Goal: Check status: Check status

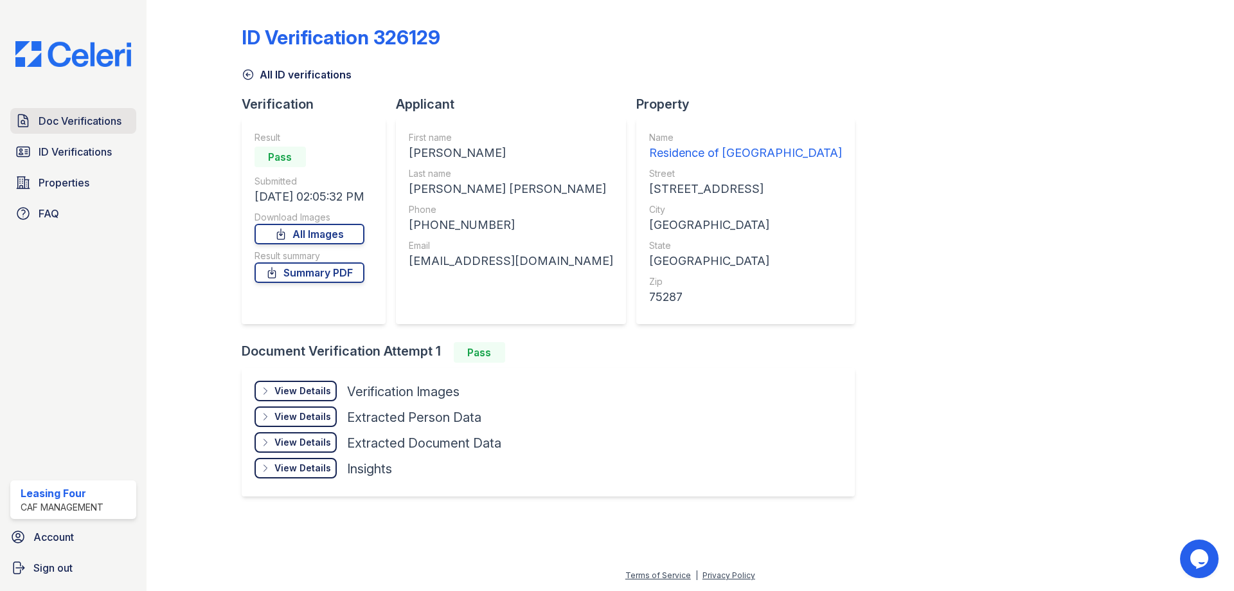
click at [89, 129] on span "Doc Verifications" at bounding box center [80, 120] width 83 height 15
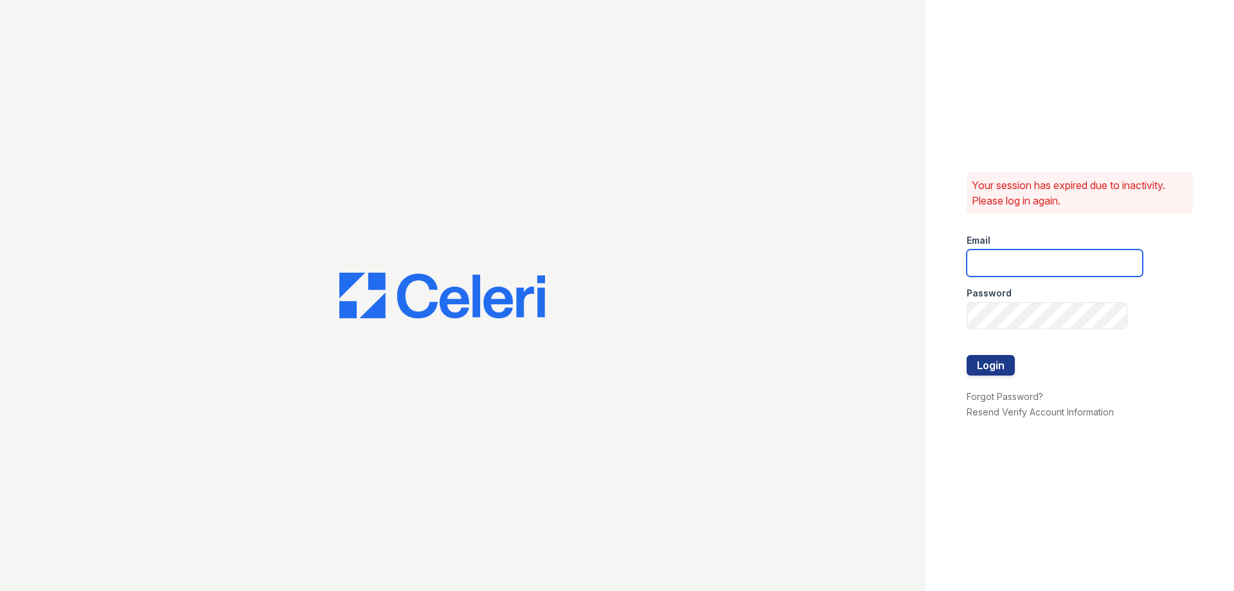
type input "residence4@cafmanagement.com"
click at [1006, 374] on button "Login" at bounding box center [990, 365] width 48 height 21
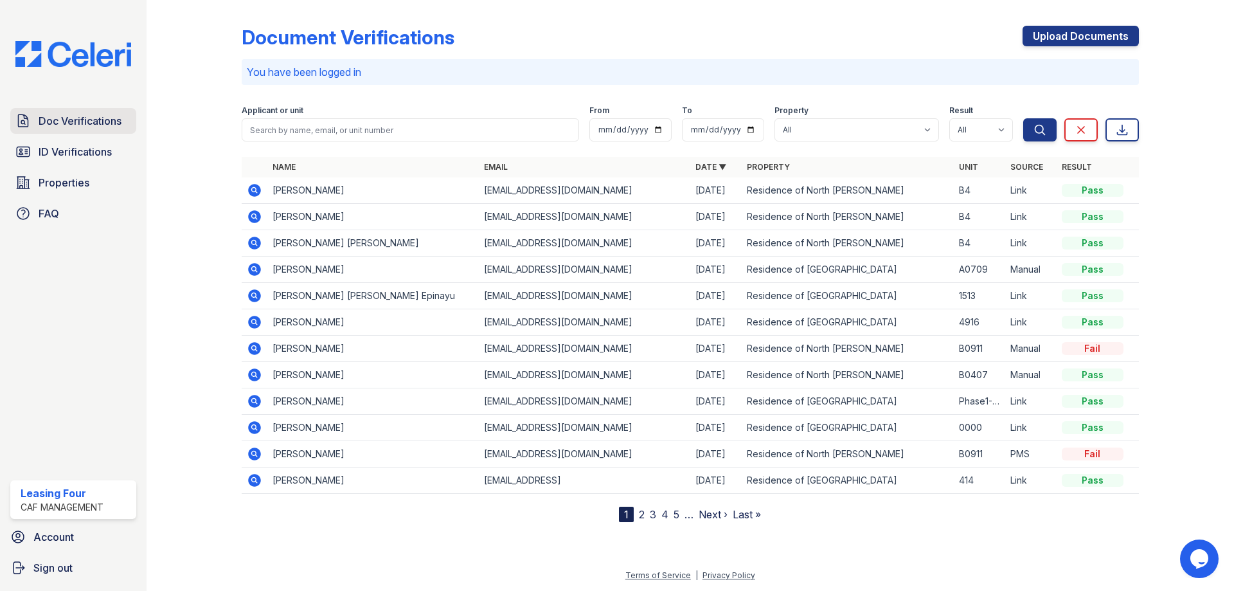
click at [79, 111] on link "Doc Verifications" at bounding box center [73, 121] width 126 height 26
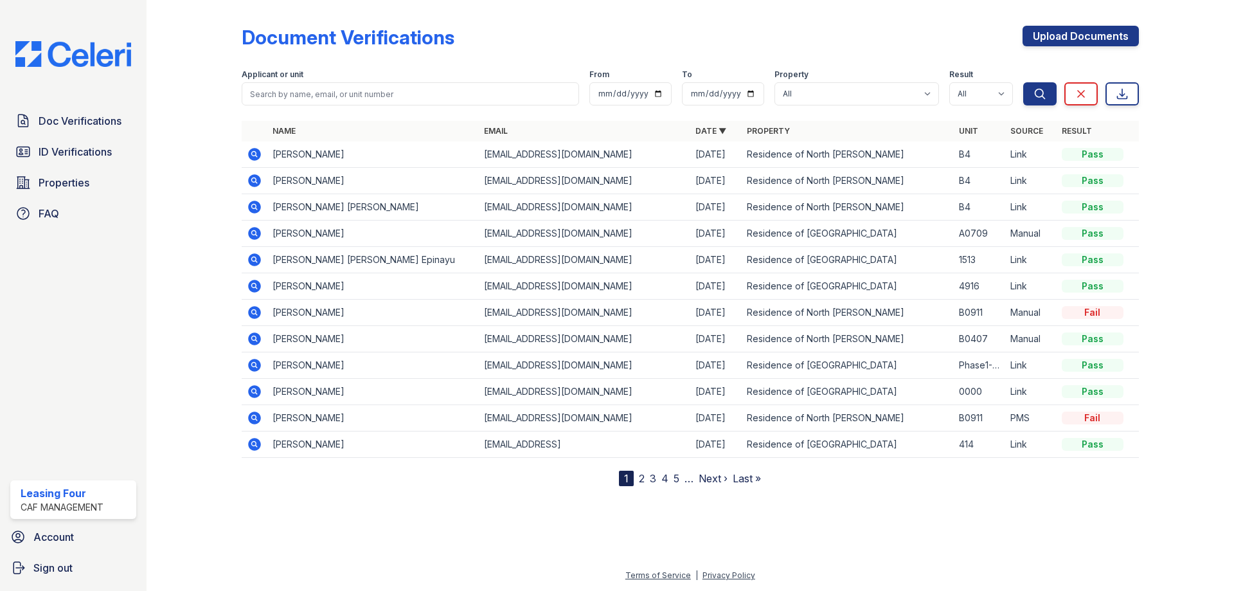
click at [257, 155] on icon at bounding box center [254, 154] width 13 height 13
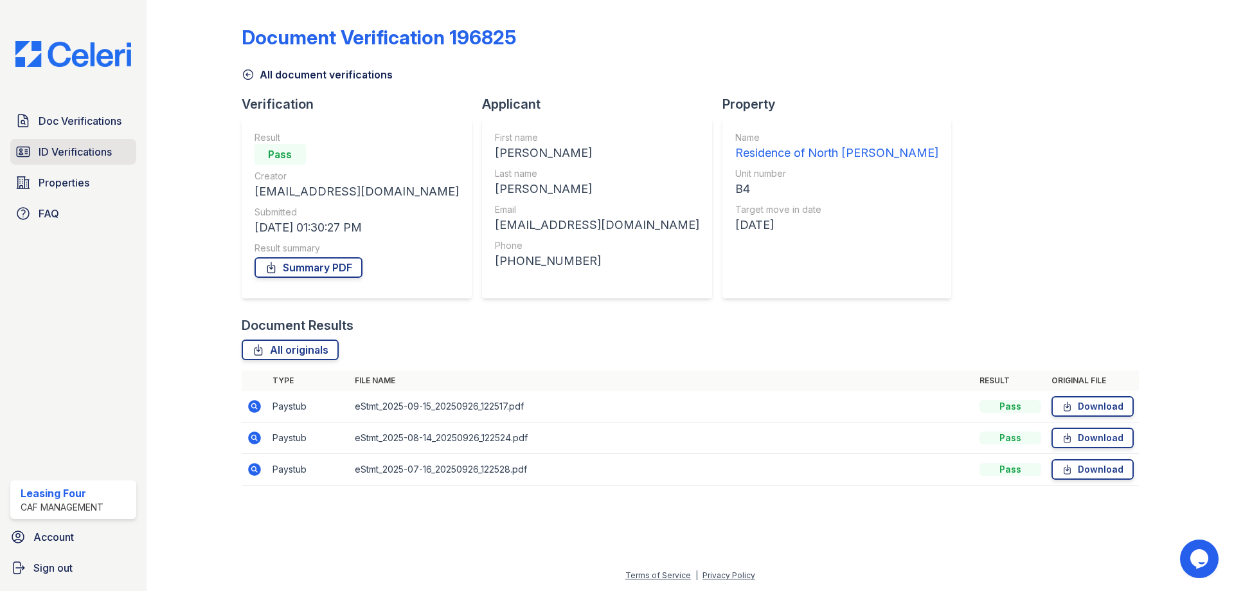
click at [75, 144] on span "ID Verifications" at bounding box center [75, 151] width 73 height 15
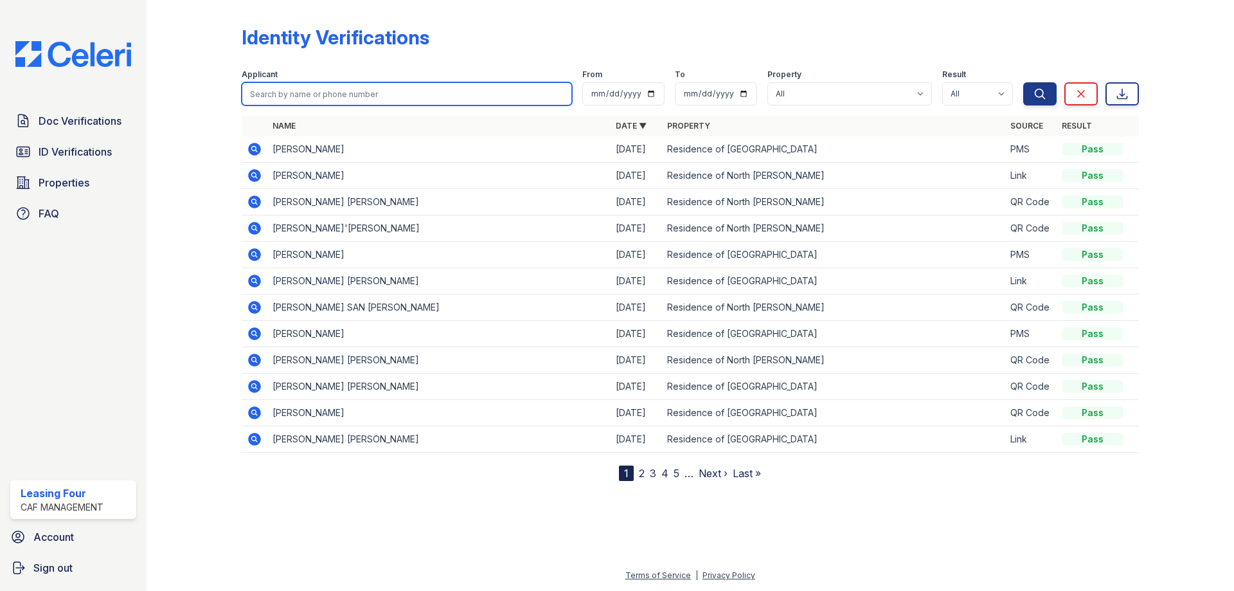
drag, startPoint x: 262, startPoint y: 97, endPoint x: 258, endPoint y: 88, distance: 9.8
click at [262, 97] on input "search" at bounding box center [407, 93] width 330 height 23
type input "NEAL"
click at [1023, 82] on button "Search" at bounding box center [1039, 93] width 33 height 23
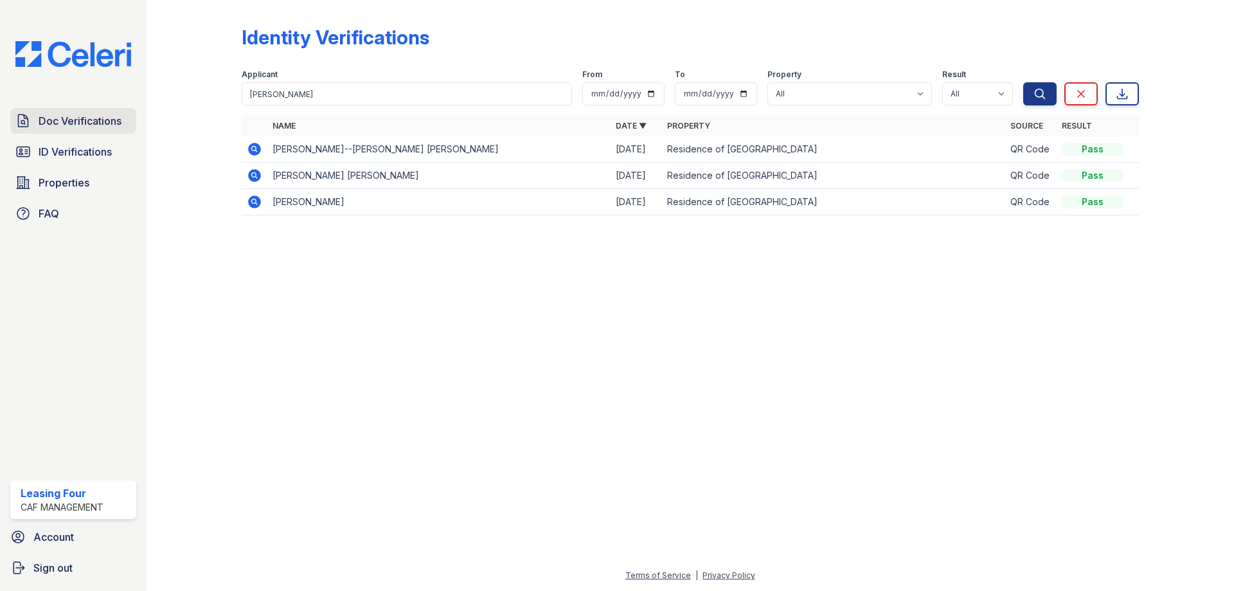
click at [62, 125] on span "Doc Verifications" at bounding box center [80, 120] width 83 height 15
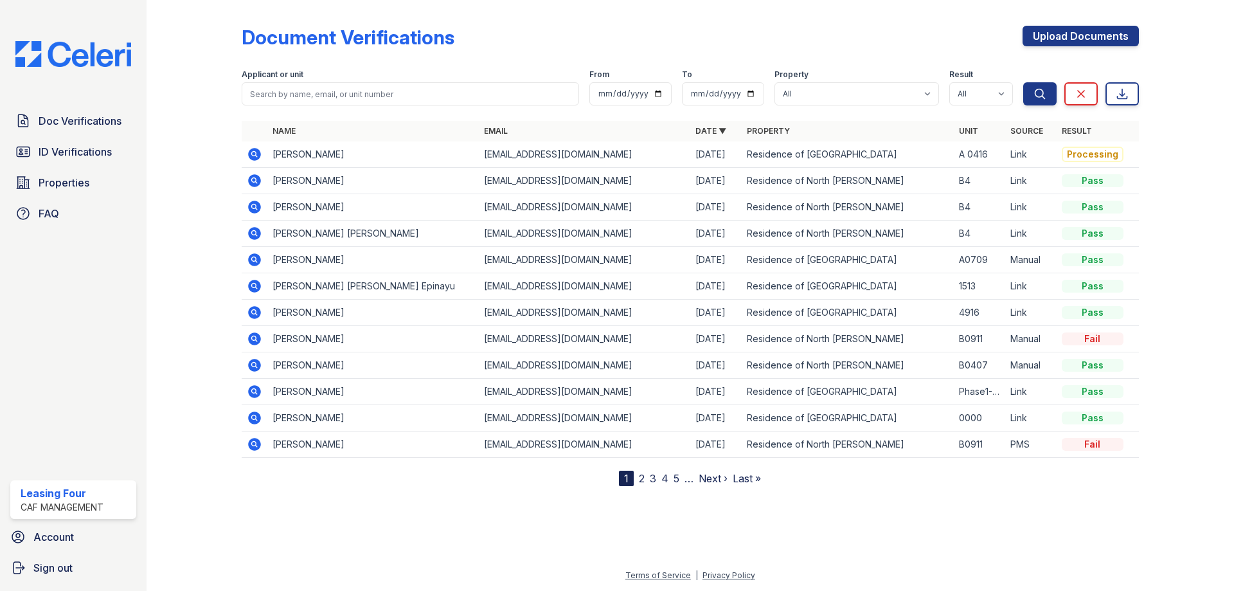
click at [252, 155] on icon at bounding box center [254, 154] width 13 height 13
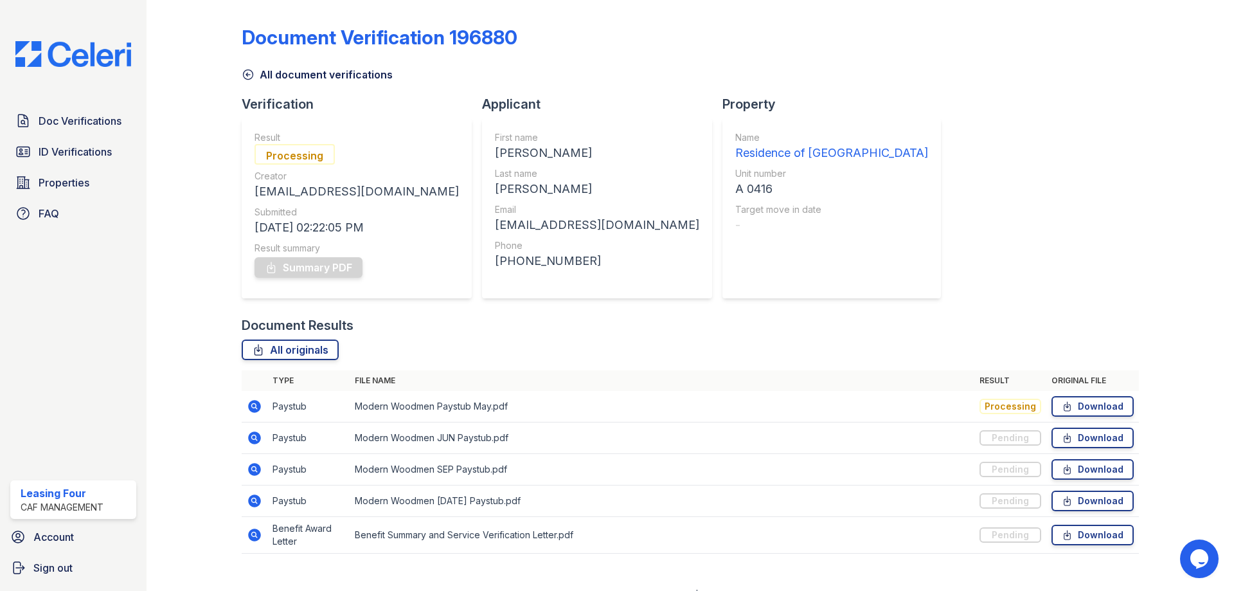
click at [247, 404] on icon at bounding box center [254, 405] width 15 height 15
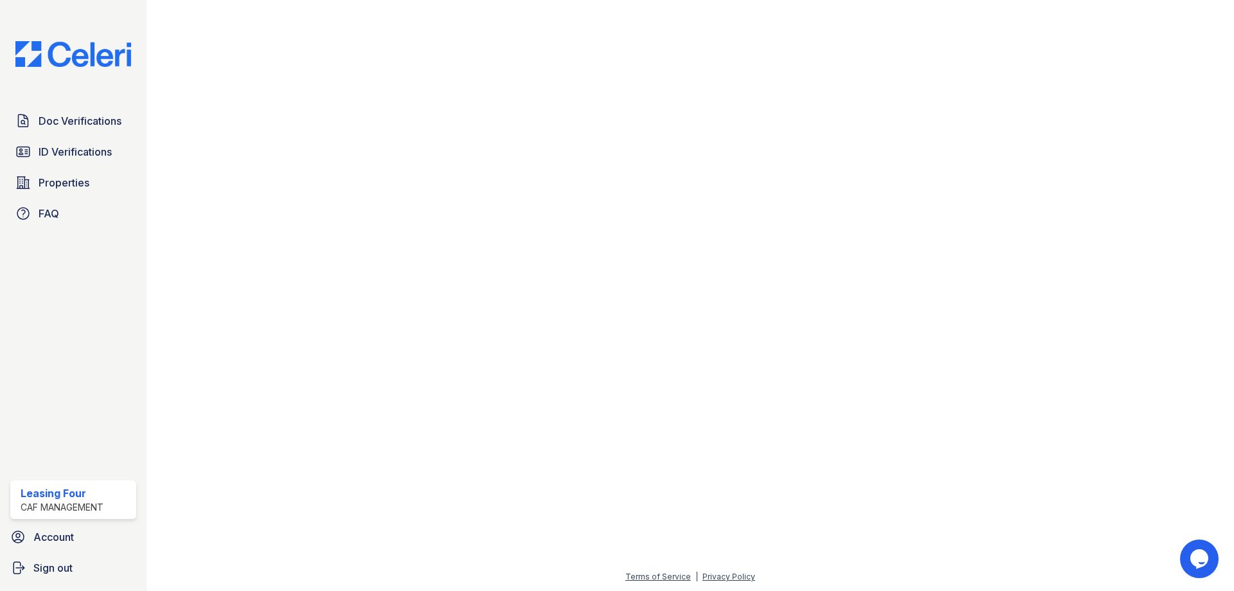
scroll to position [641, 0]
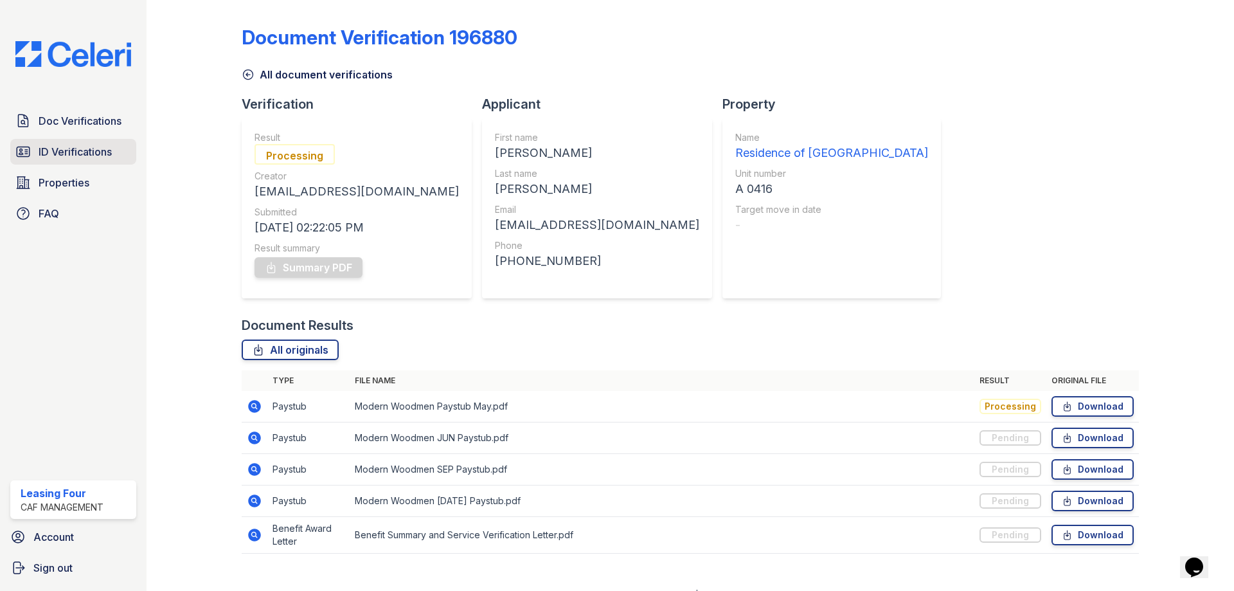
click at [89, 143] on link "ID Verifications" at bounding box center [73, 152] width 126 height 26
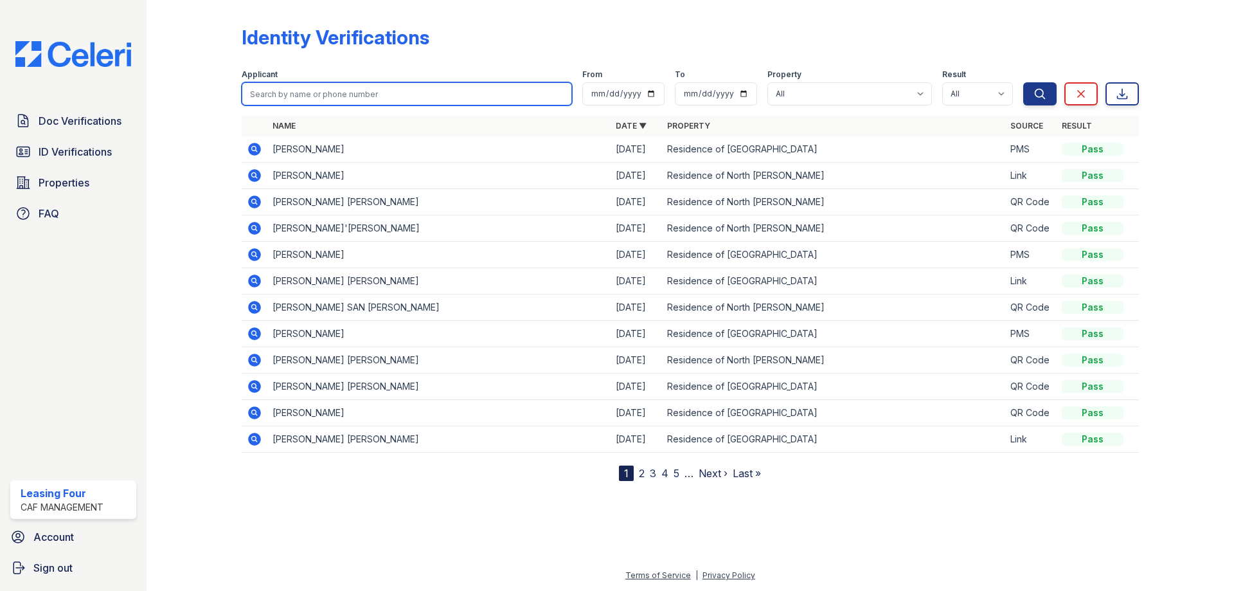
click at [330, 90] on input "search" at bounding box center [407, 93] width 330 height 23
type input "[PERSON_NAME]"
click at [1023, 82] on button "Search" at bounding box center [1039, 93] width 33 height 23
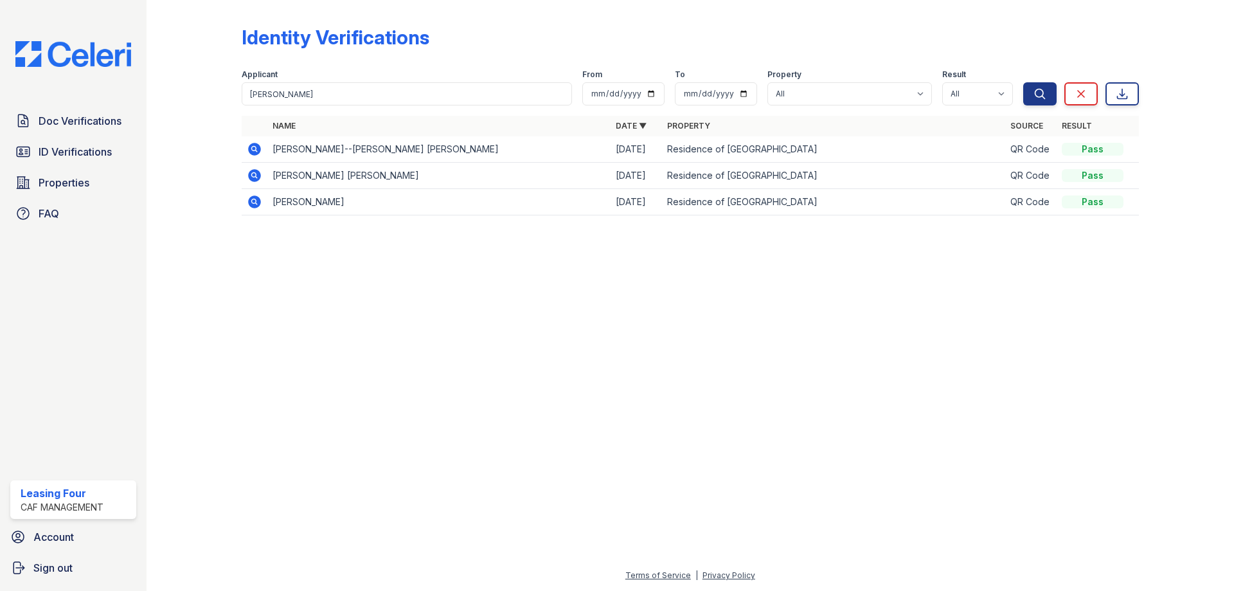
click at [257, 150] on icon at bounding box center [254, 149] width 13 height 13
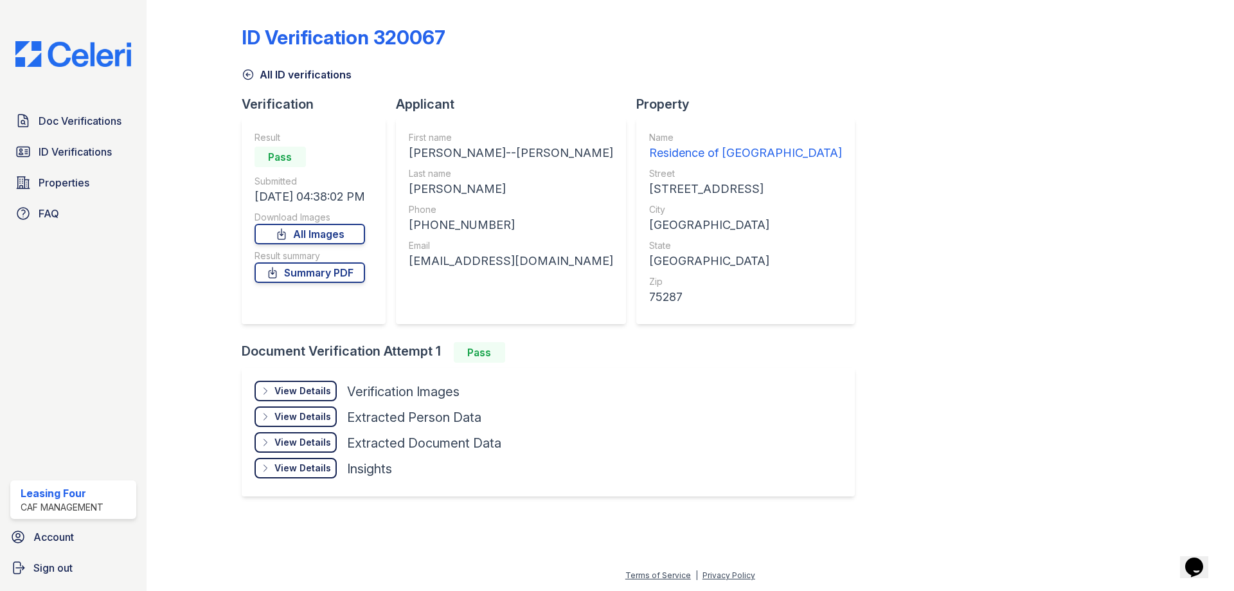
click at [292, 386] on div "View Details" at bounding box center [302, 390] width 57 height 13
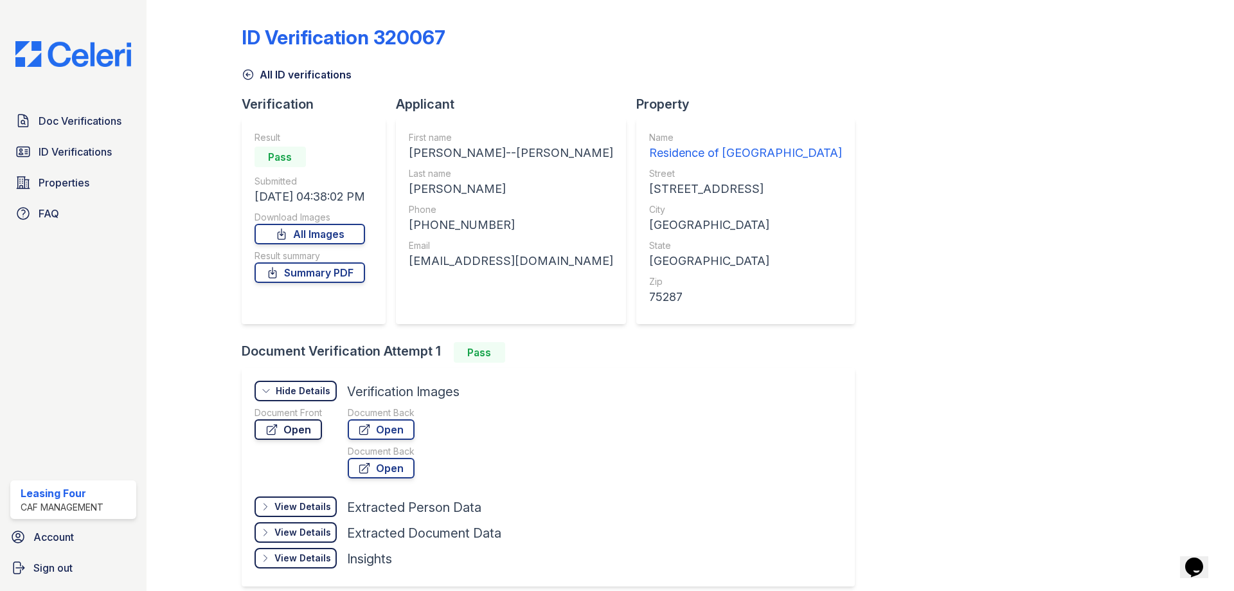
click at [293, 422] on link "Open" at bounding box center [287, 429] width 67 height 21
